Goal: Information Seeking & Learning: Learn about a topic

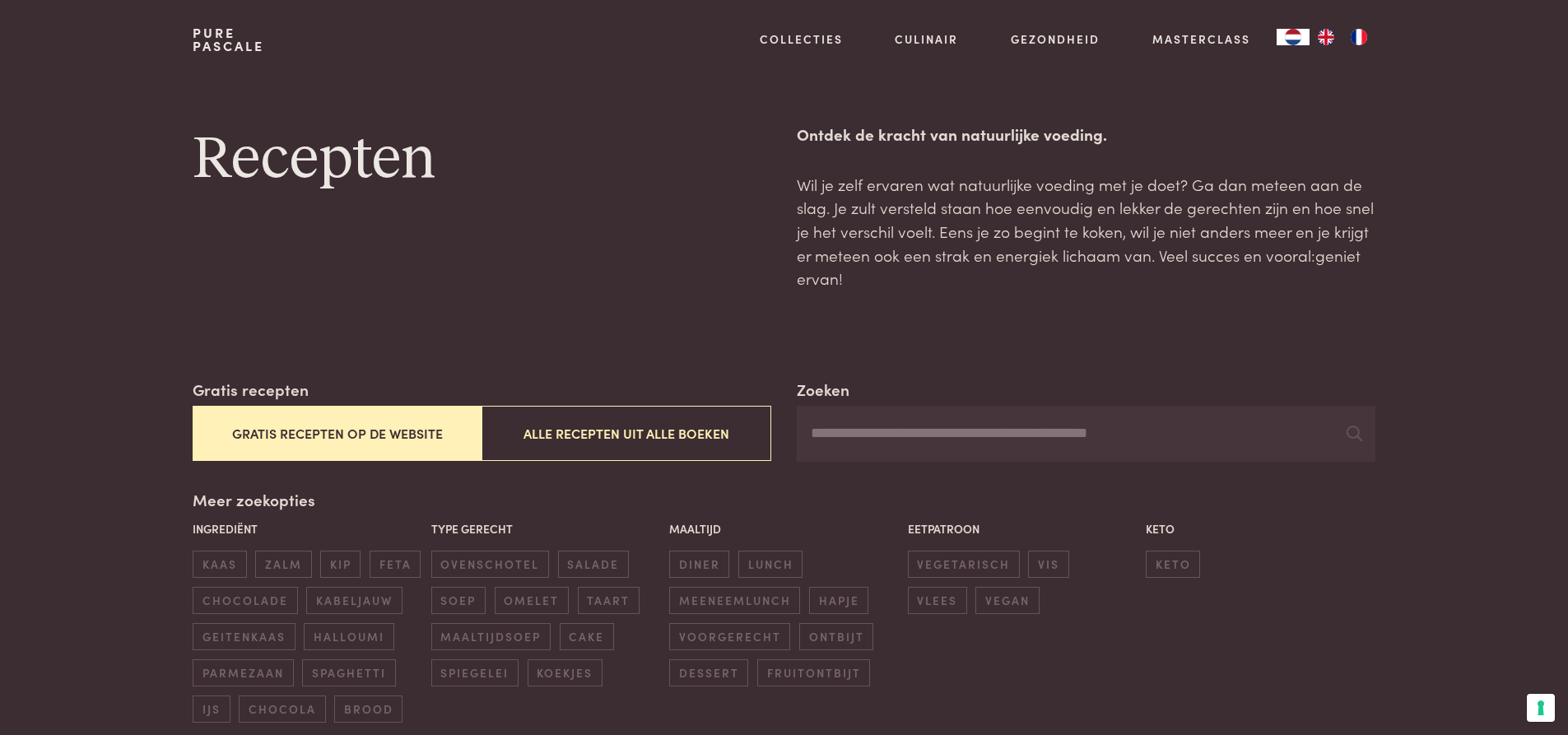
click at [394, 434] on button "Gratis recepten op de website" at bounding box center [337, 433] width 289 height 55
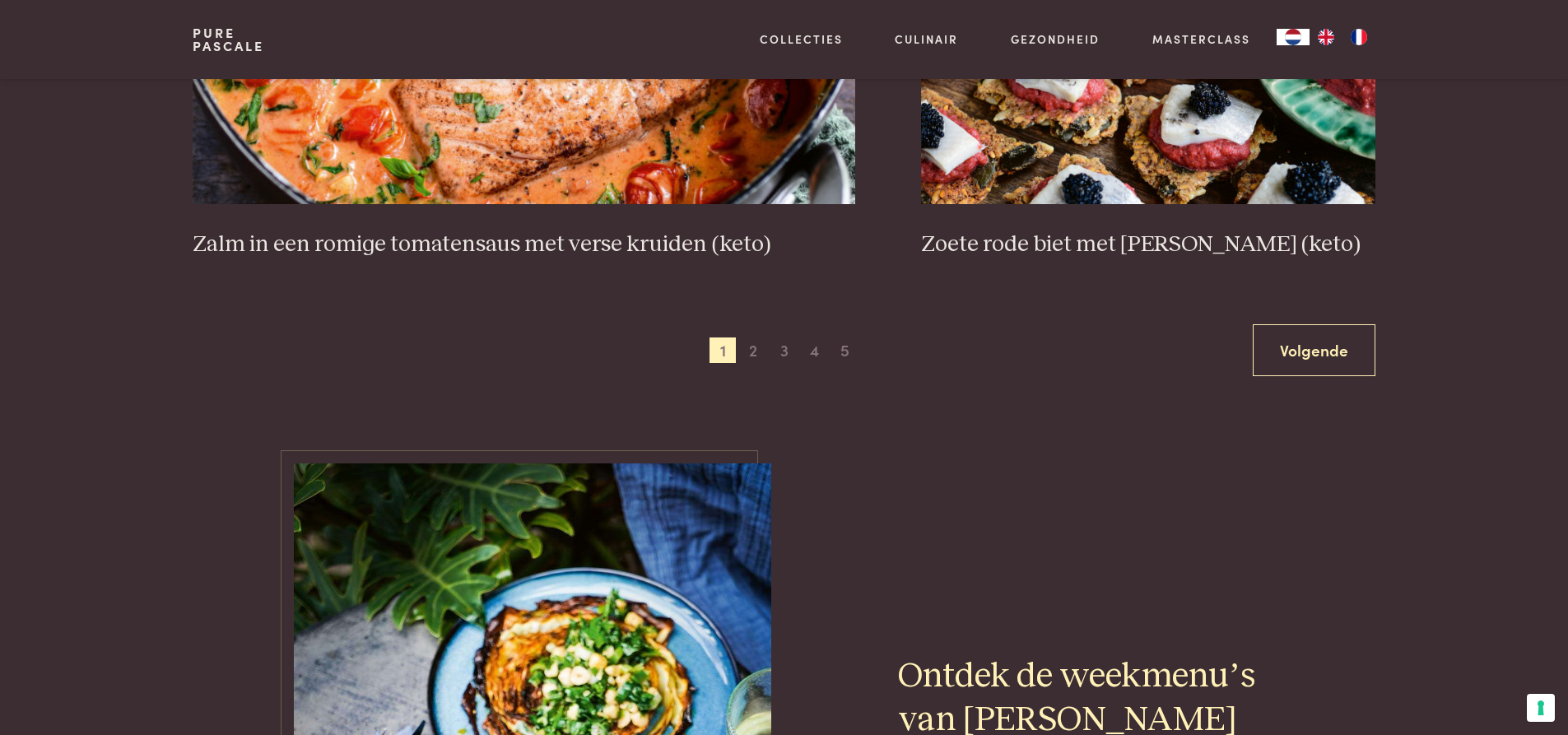
scroll to position [3175, 0]
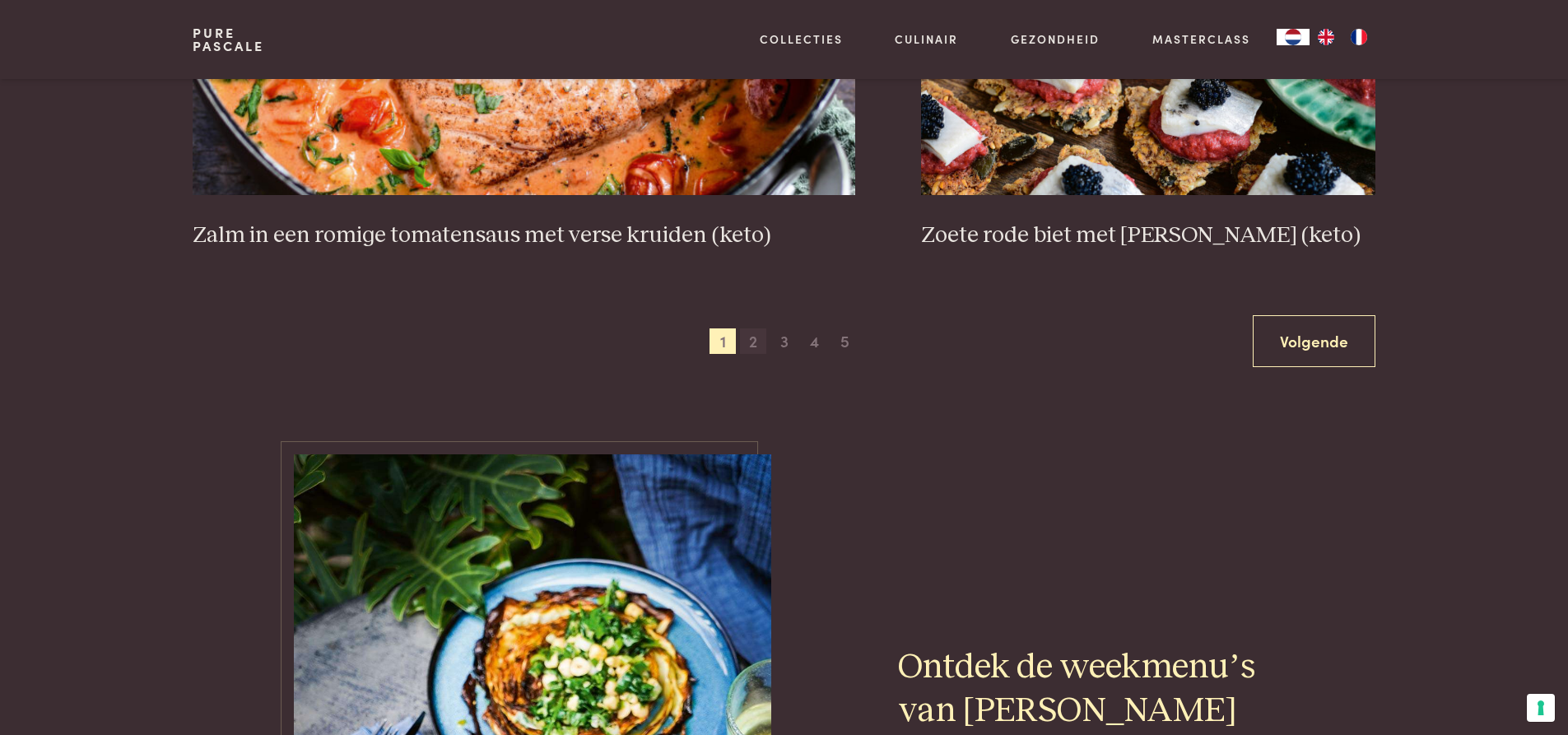
click at [753, 346] on span "2" at bounding box center [753, 341] width 27 height 27
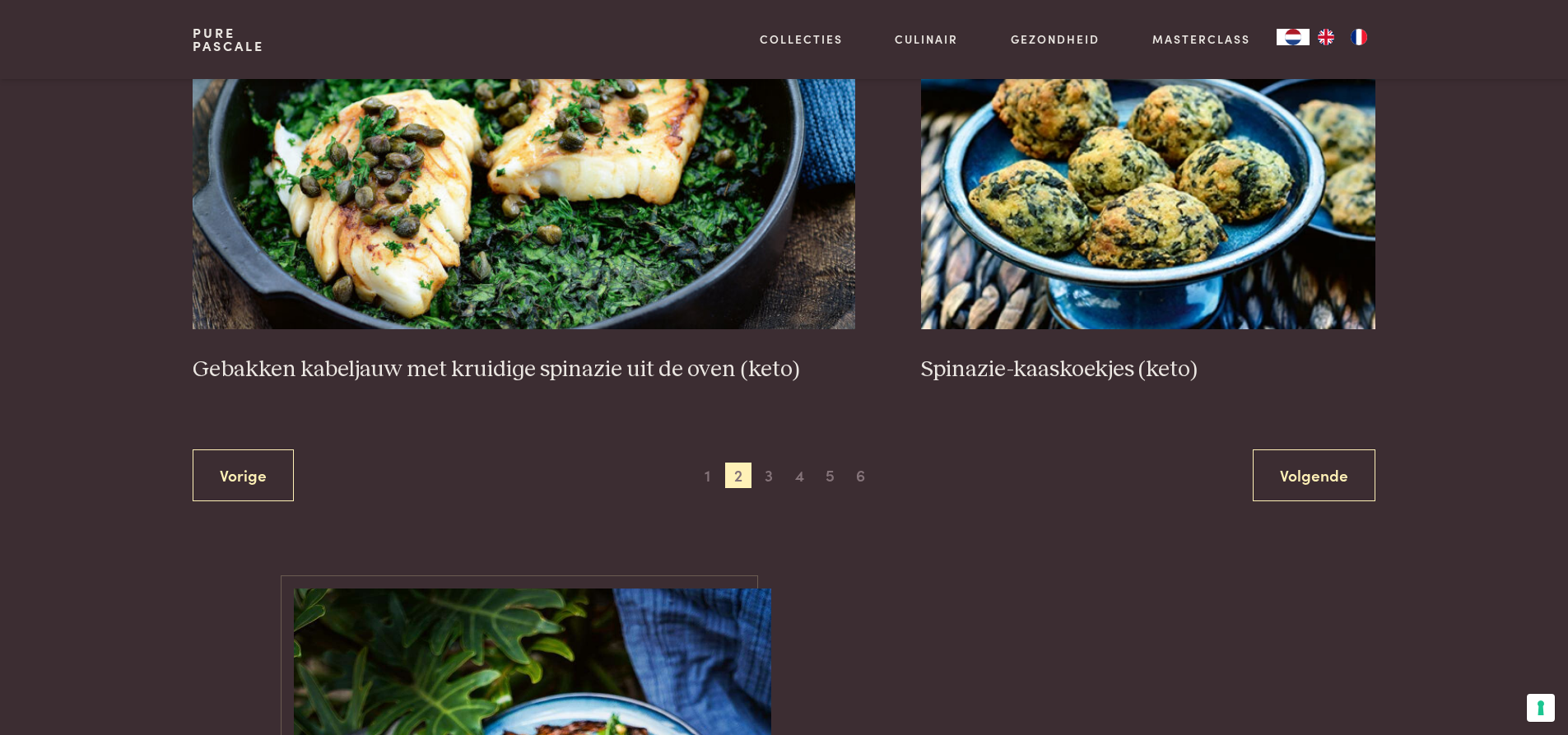
scroll to position [3093, 0]
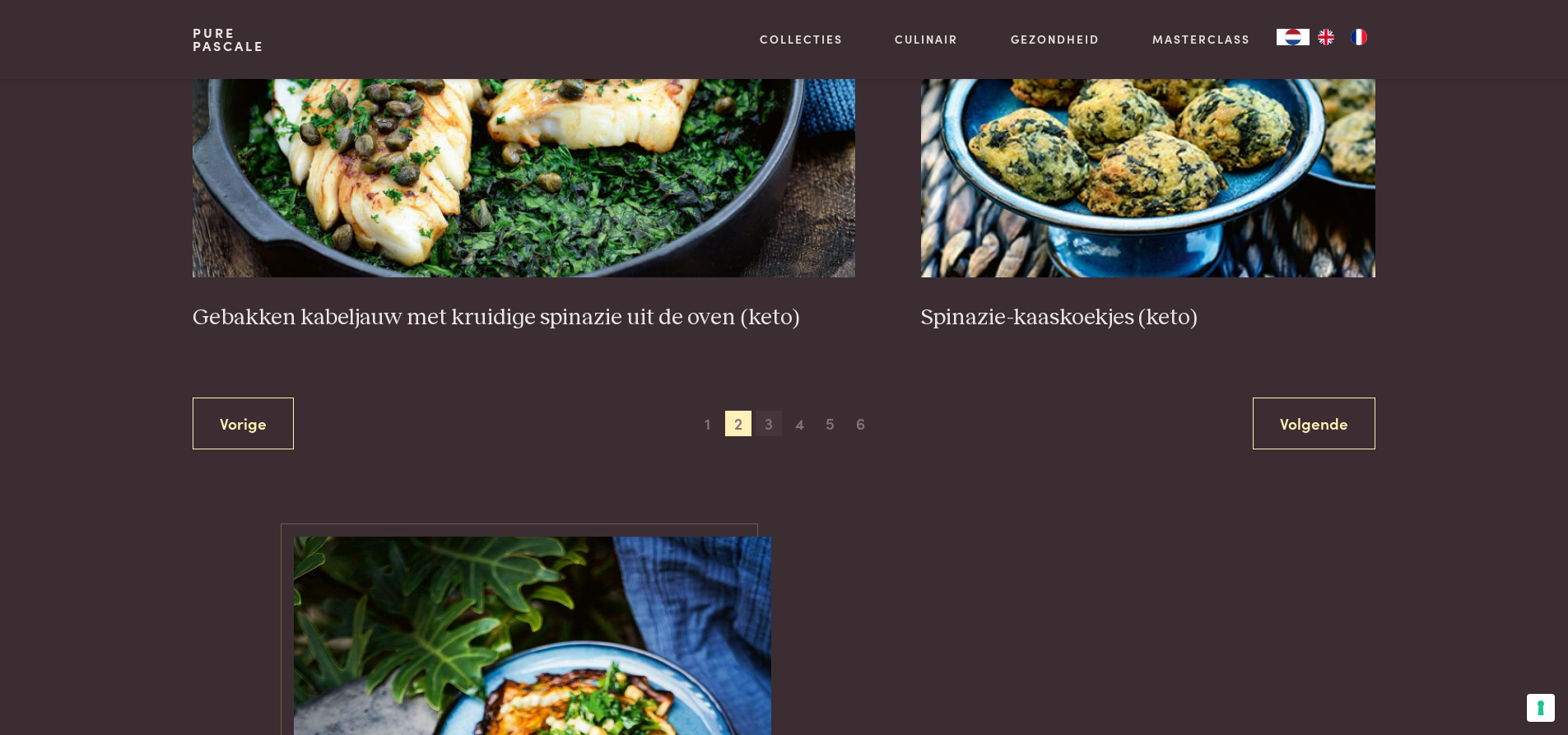
click at [770, 425] on span "3" at bounding box center [769, 423] width 27 height 27
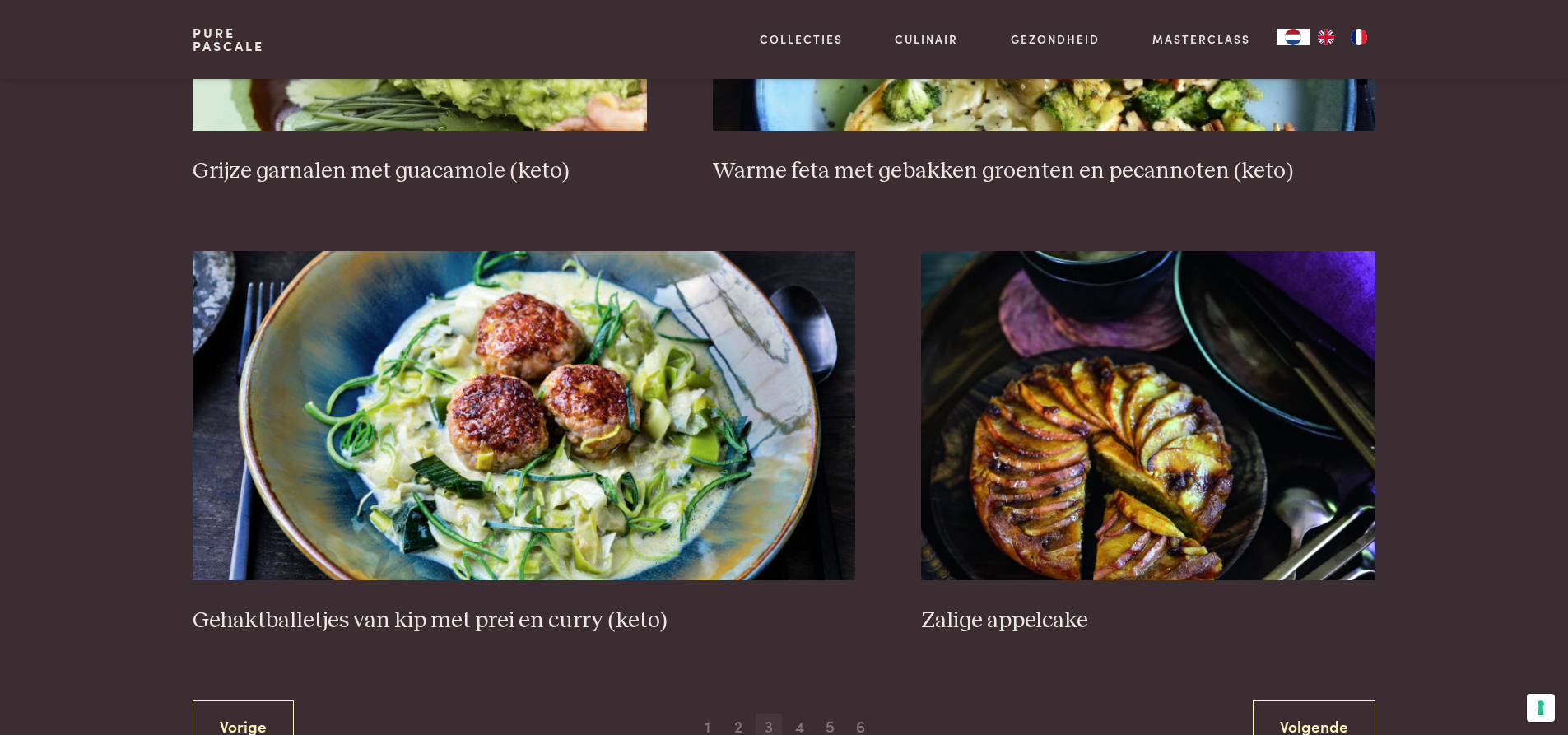
scroll to position [2929, 0]
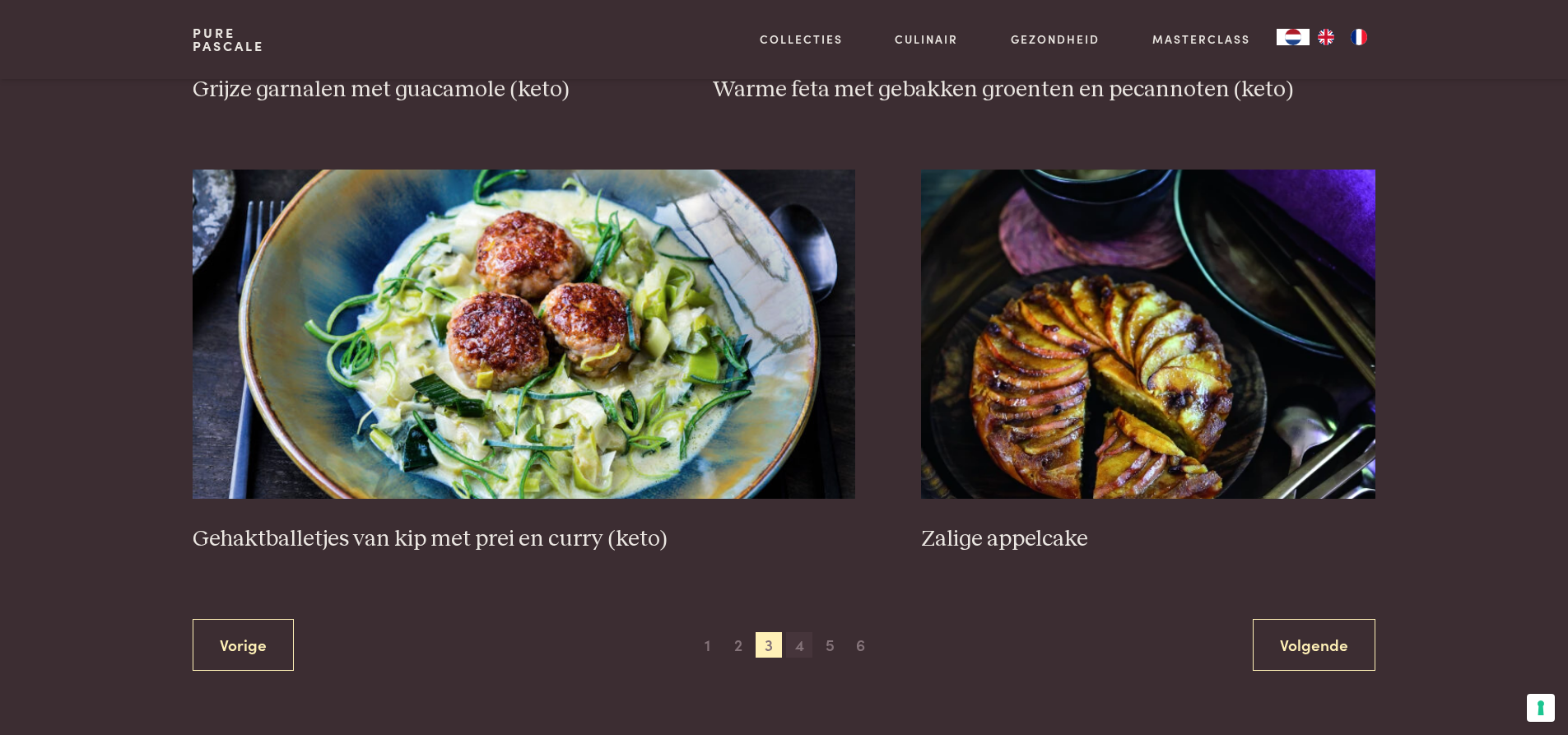
click at [800, 647] on span "4" at bounding box center [799, 645] width 27 height 27
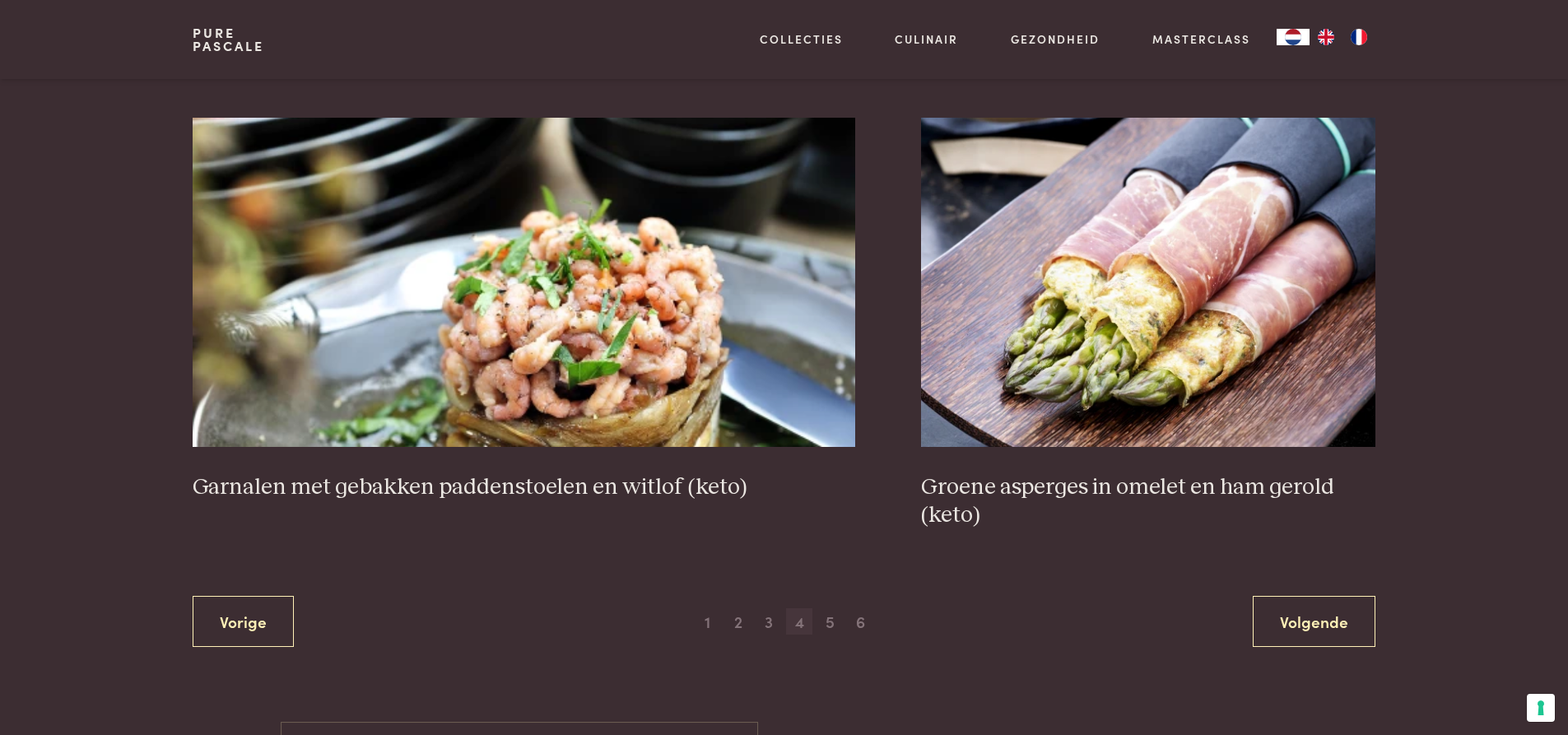
scroll to position [2929, 0]
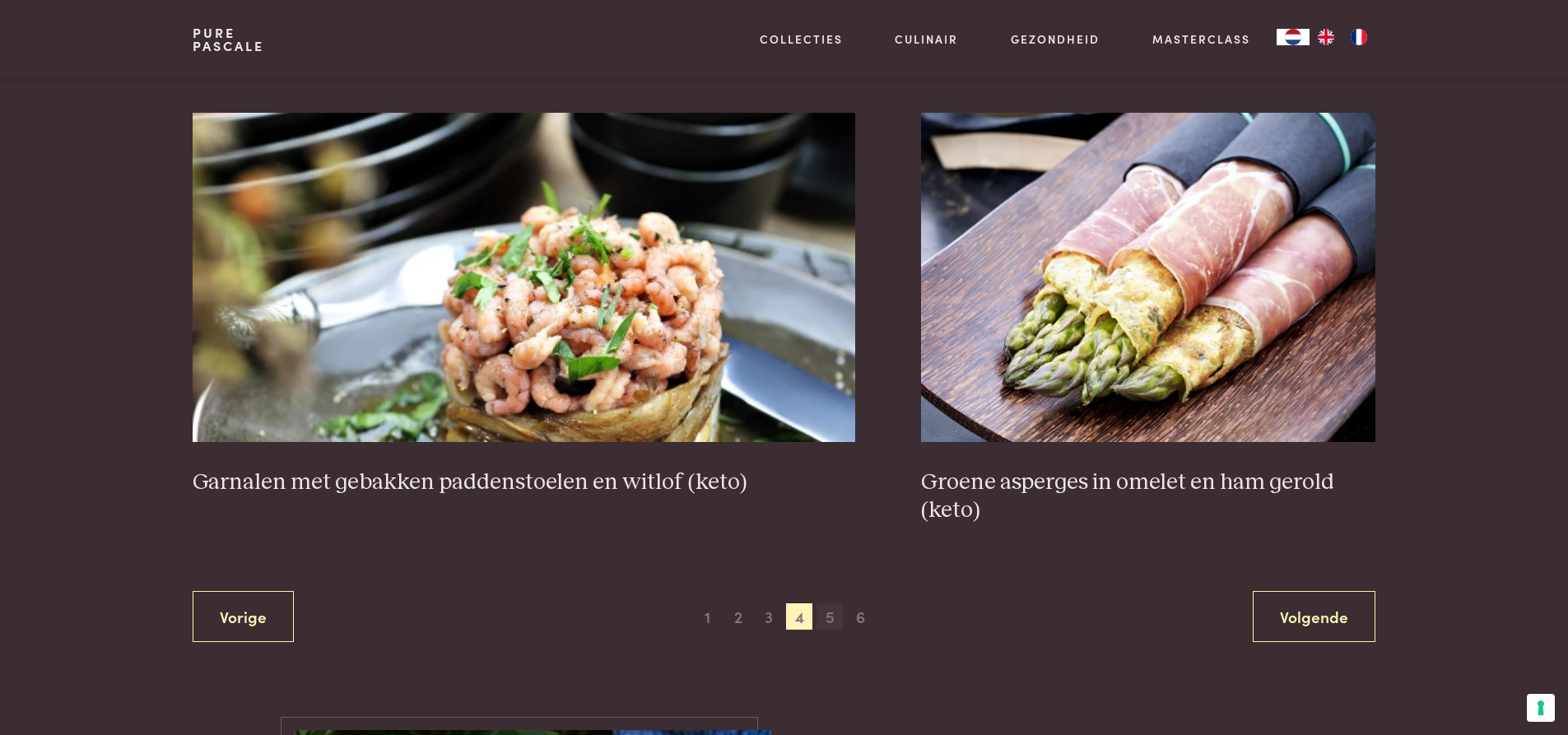
click at [831, 613] on span "5" at bounding box center [829, 616] width 27 height 27
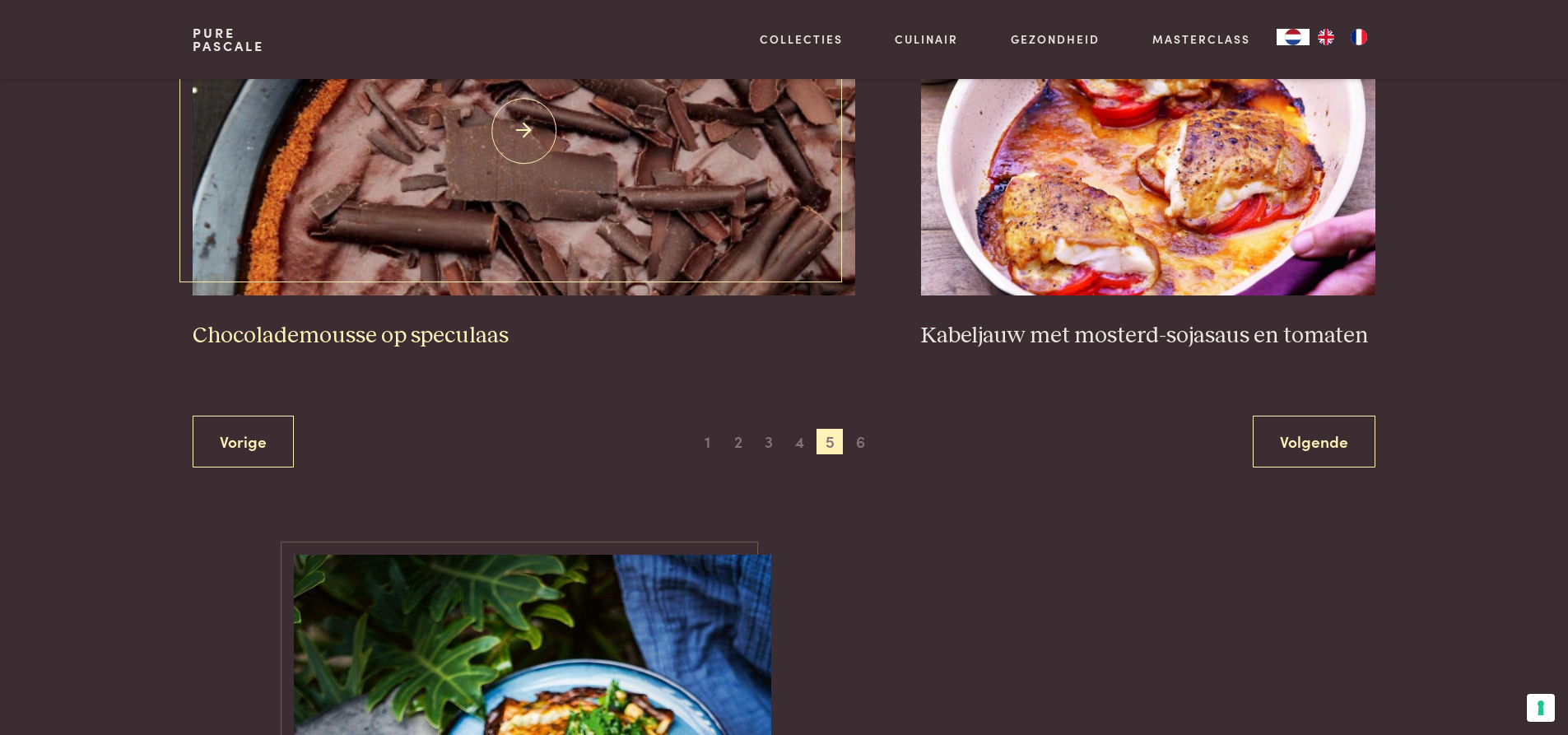
scroll to position [3093, 0]
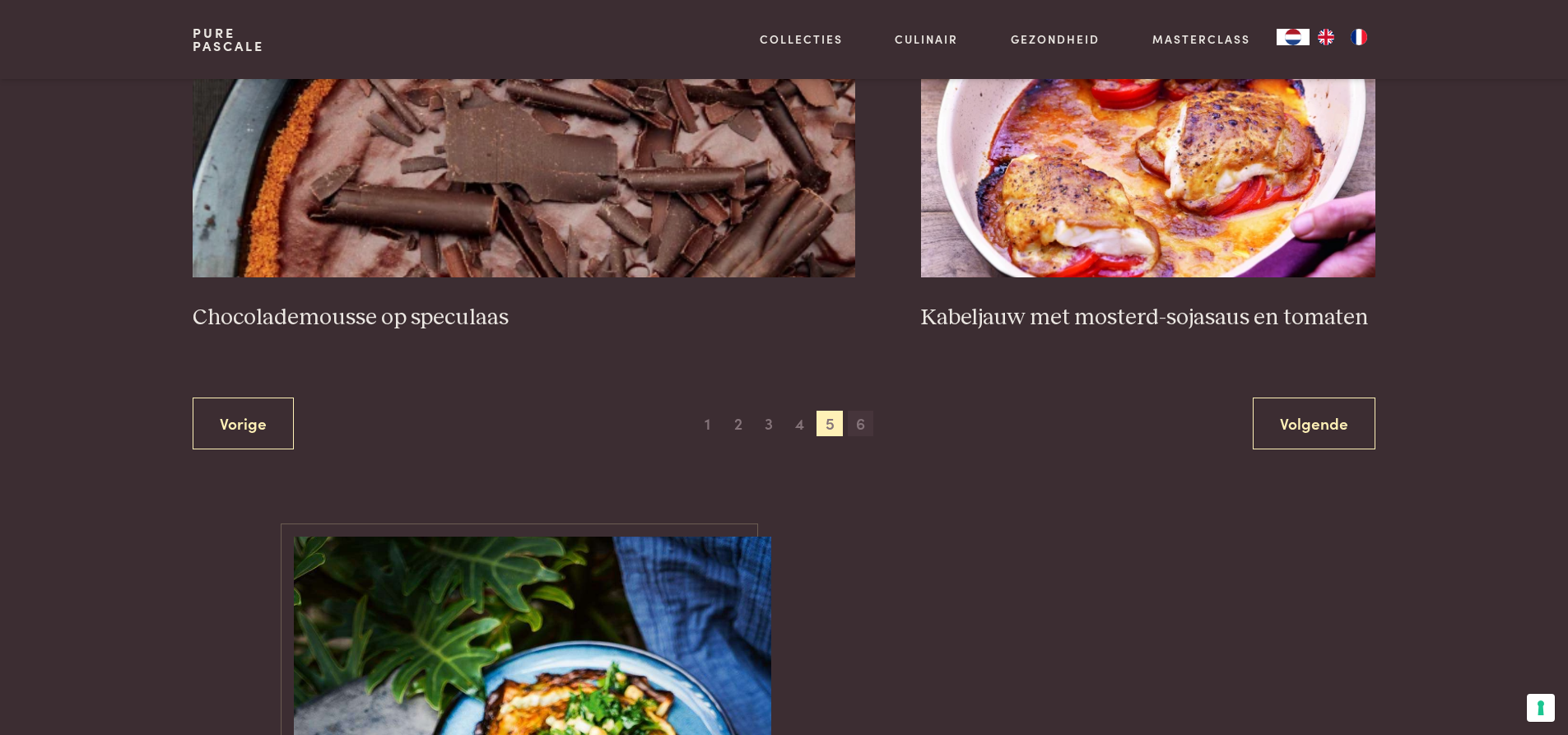
click at [865, 423] on span "6" at bounding box center [861, 423] width 27 height 27
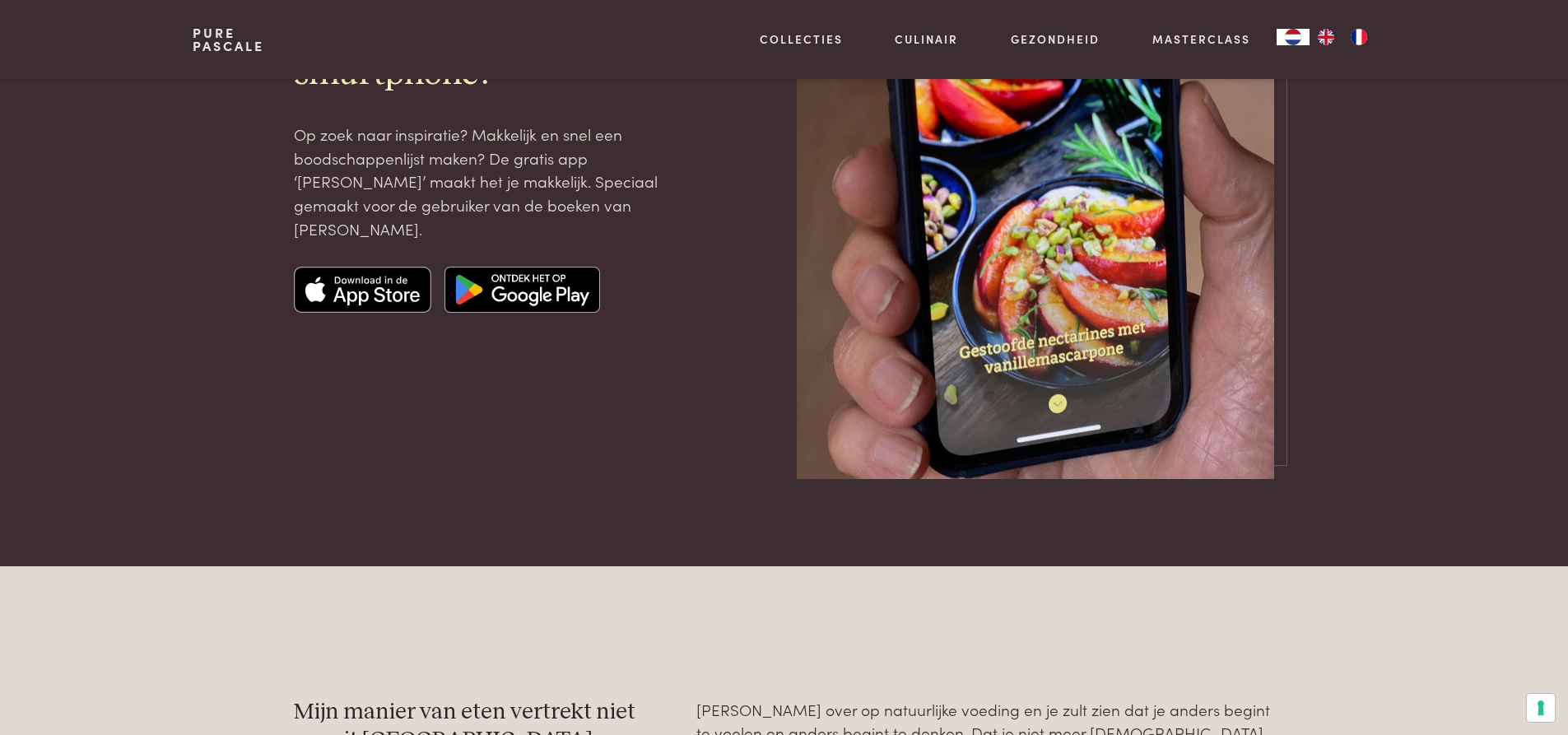
scroll to position [2353, 0]
